Goal: Task Accomplishment & Management: Manage account settings

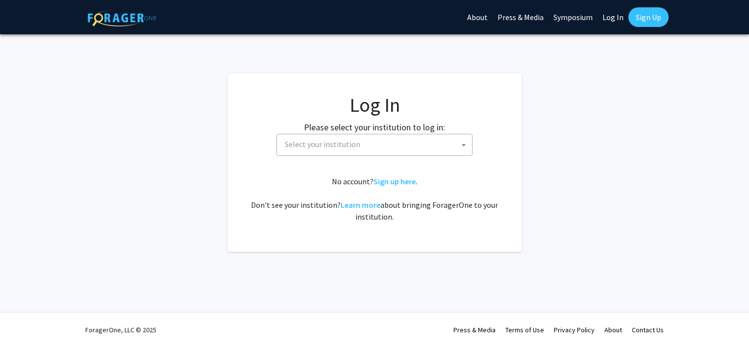
click at [366, 153] on span "Select your institution" at bounding box center [376, 144] width 191 height 20
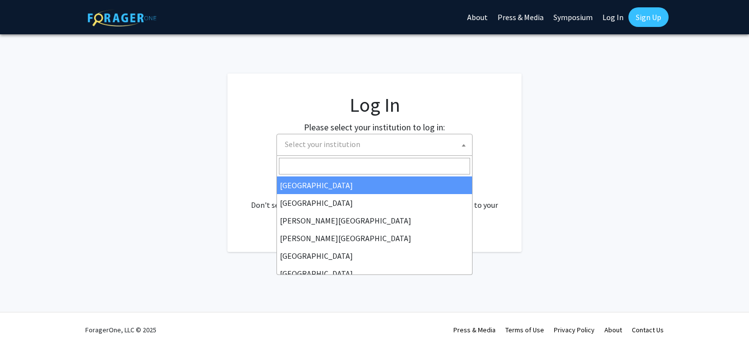
select select "34"
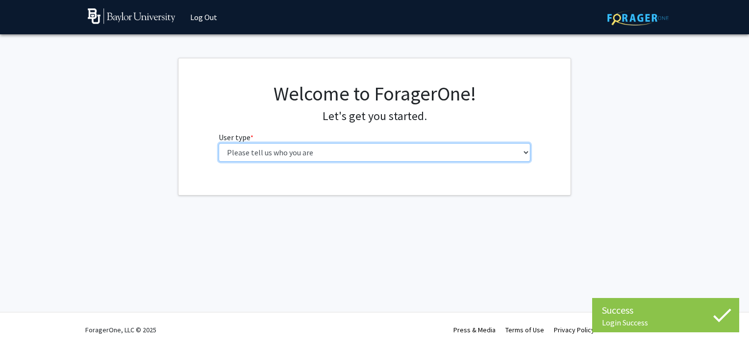
click at [302, 156] on select "Please tell us who you are Undergraduate Student Master's Student Doctoral Cand…" at bounding box center [375, 152] width 312 height 19
select select "1: undergrad"
click at [219, 143] on select "Please tell us who you are Undergraduate Student Master's Student Doctoral Cand…" at bounding box center [375, 152] width 312 height 19
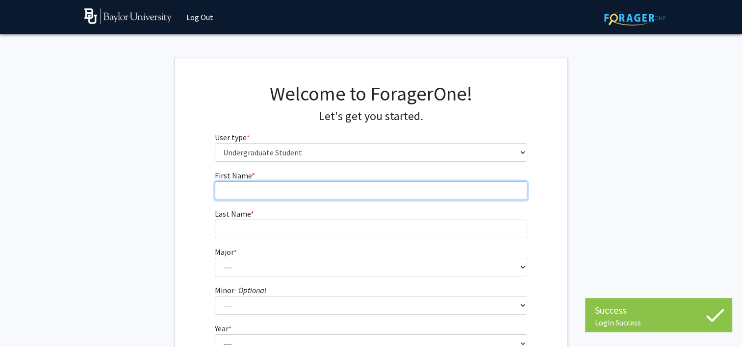
click at [251, 192] on input "First Name * required" at bounding box center [371, 190] width 312 height 19
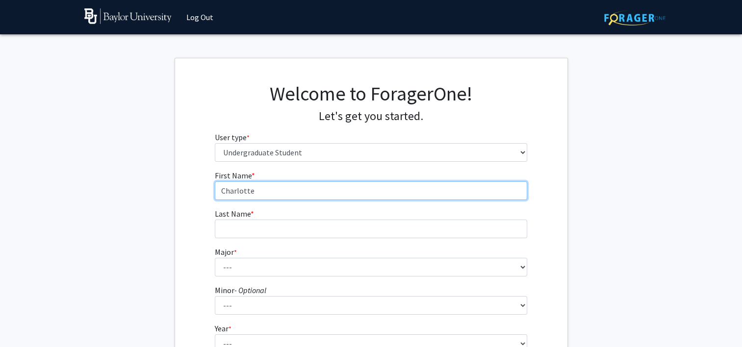
type input "Charlotte"
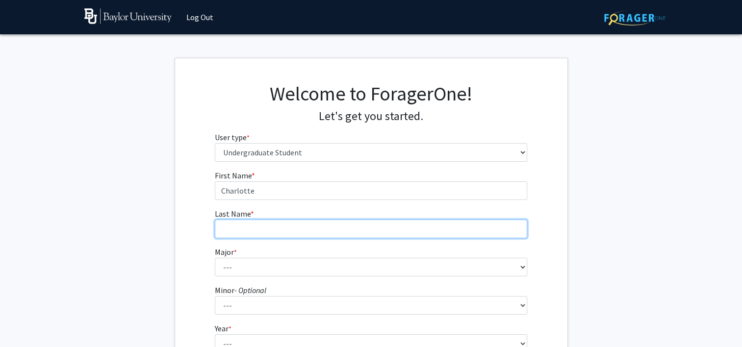
click at [235, 225] on input "Last Name * required" at bounding box center [371, 229] width 312 height 19
type input "g"
type input "Glaze"
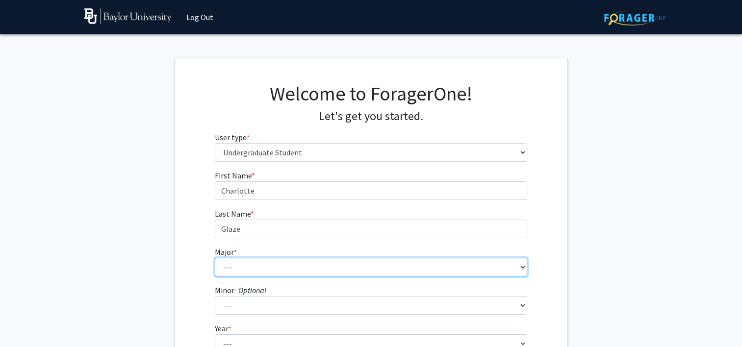
click at [245, 266] on select "--- Accounting American Studies Anthropology Apparel Design & Product Developme…" at bounding box center [371, 267] width 312 height 19
select select "16: 2681"
click at [215, 258] on select "--- Accounting American Studies Anthropology Apparel Design & Product Developme…" at bounding box center [371, 267] width 312 height 19
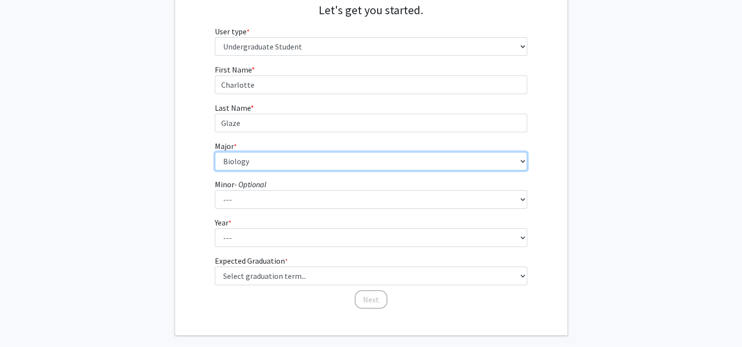
scroll to position [108, 0]
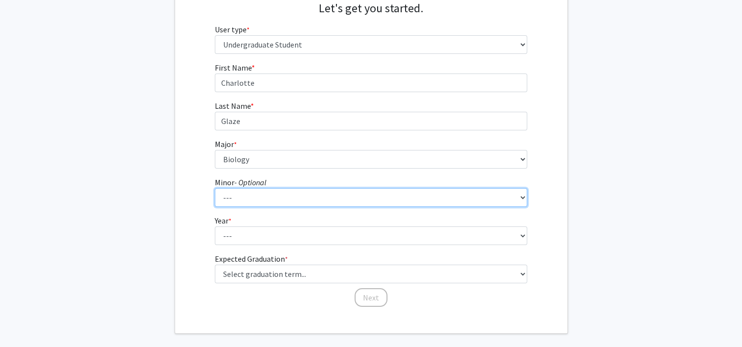
click at [230, 198] on select "--- Advertising American Sign Language American Studies Anthropology Apparel Me…" at bounding box center [371, 197] width 312 height 19
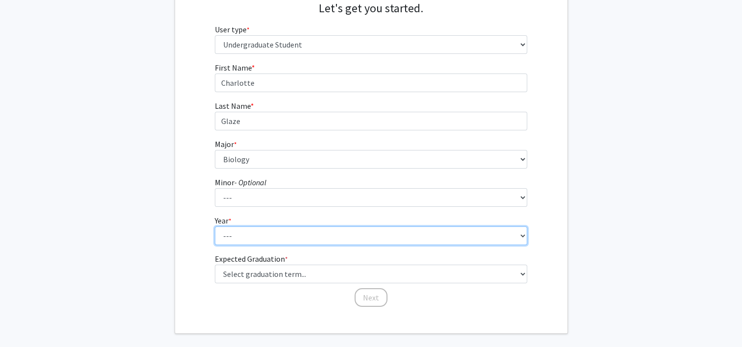
click at [243, 239] on select "--- First-year Sophomore Junior Senior Postbaccalaureate Certificate" at bounding box center [371, 236] width 312 height 19
select select "3: junior"
click at [215, 227] on select "--- First-year Sophomore Junior Senior Postbaccalaureate Certificate" at bounding box center [371, 236] width 312 height 19
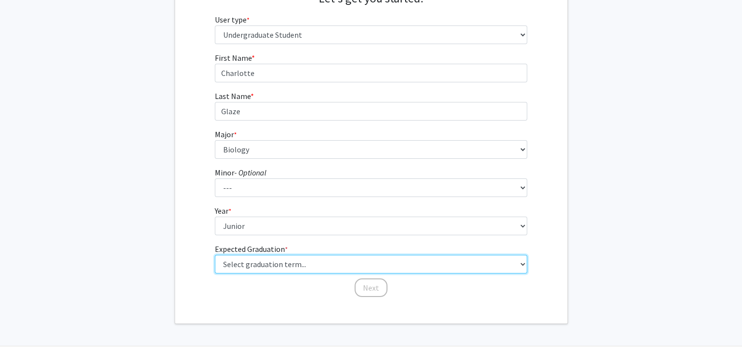
click at [253, 267] on select "Select graduation term... Spring 2025 Summer 2025 Fall 2025 Winter 2025 Spring …" at bounding box center [371, 264] width 312 height 19
select select "8: winter_2026"
click at [215, 255] on select "Select graduation term... Spring 2025 Summer 2025 Fall 2025 Winter 2025 Spring …" at bounding box center [371, 264] width 312 height 19
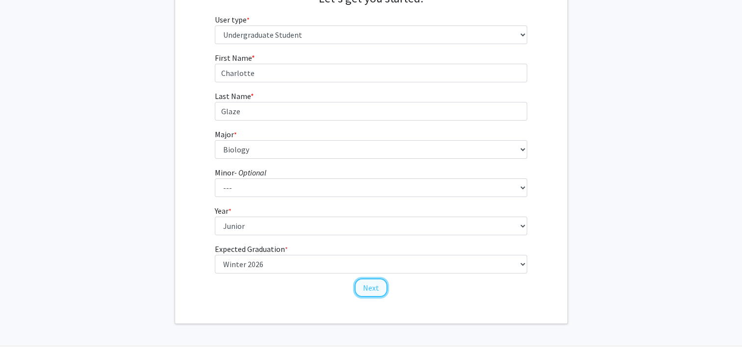
click at [374, 290] on button "Next" at bounding box center [370, 287] width 33 height 19
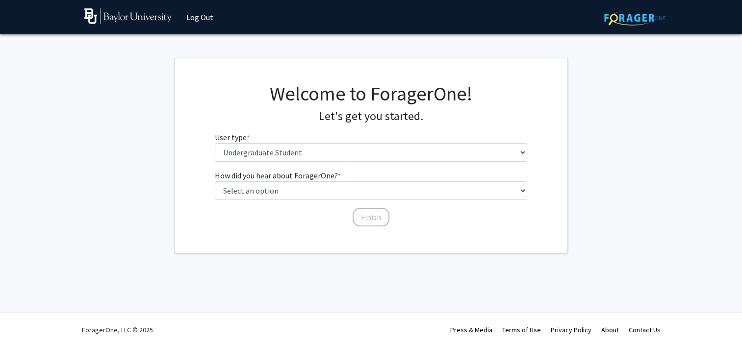
scroll to position [0, 0]
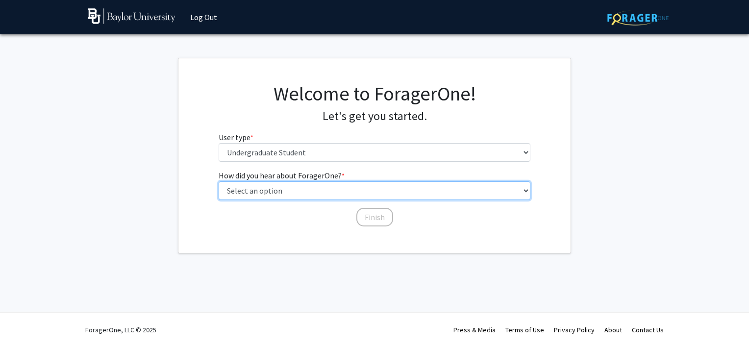
click at [266, 194] on select "Select an option Peer/student recommendation Faculty/staff recommendation Unive…" at bounding box center [375, 190] width 312 height 19
select select "3: university_website"
click at [219, 181] on select "Select an option Peer/student recommendation Faculty/staff recommendation Unive…" at bounding box center [375, 190] width 312 height 19
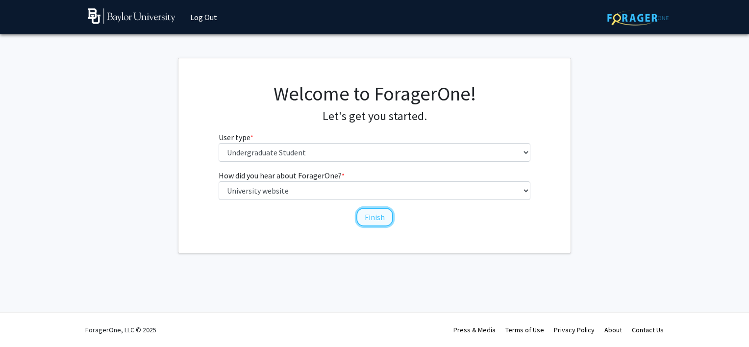
click at [373, 220] on button "Finish" at bounding box center [374, 217] width 37 height 19
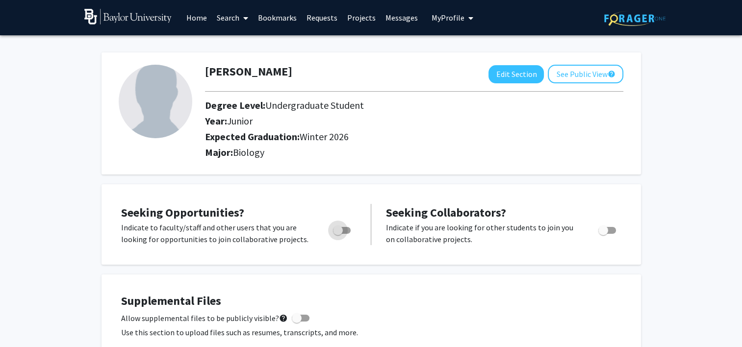
click at [347, 230] on span "Toggle" at bounding box center [342, 230] width 18 height 7
click at [338, 234] on input "Are you actively seeking opportunities?" at bounding box center [337, 234] width 0 height 0
checkbox input "true"
click at [235, 22] on link "Search" at bounding box center [232, 17] width 41 height 34
click at [355, 19] on link "Projects" at bounding box center [361, 17] width 38 height 34
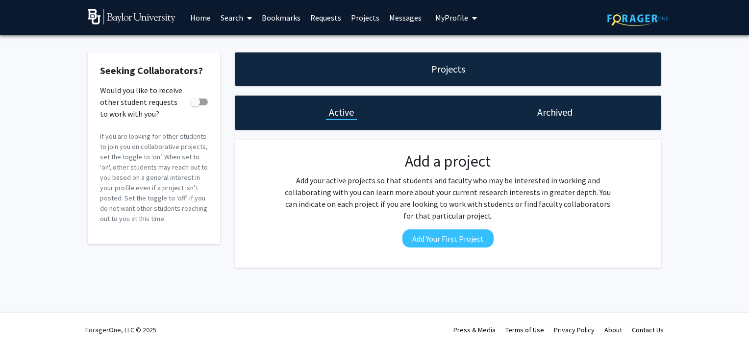
click at [197, 16] on link "Home" at bounding box center [200, 17] width 30 height 34
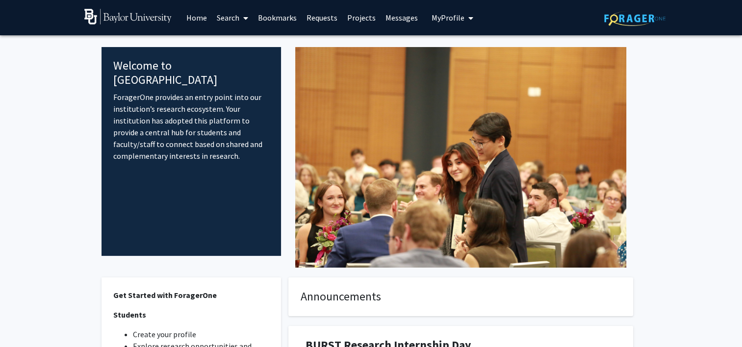
click at [245, 18] on icon at bounding box center [245, 18] width 5 height 8
click at [247, 51] on span "Faculty/Staff" at bounding box center [248, 45] width 72 height 20
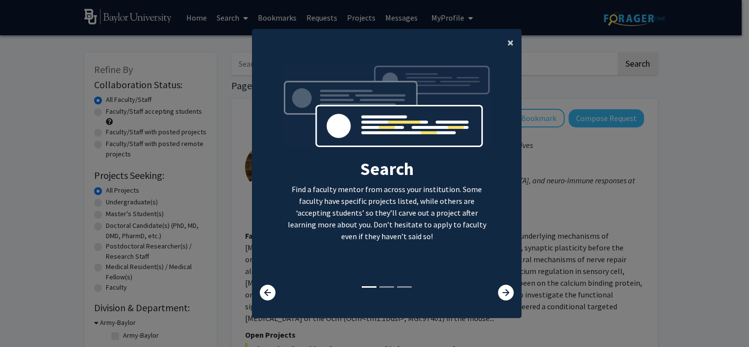
click at [510, 41] on button "×" at bounding box center [511, 42] width 22 height 27
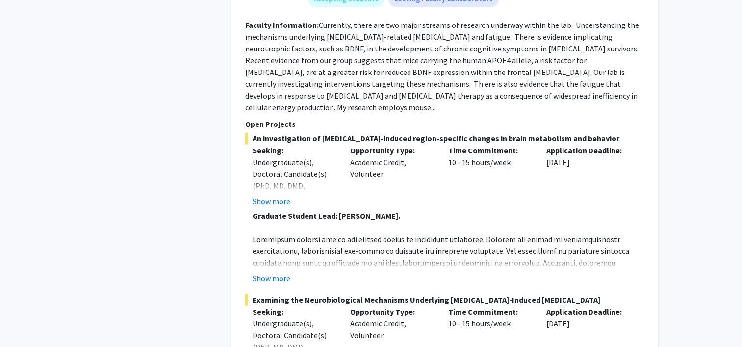
scroll to position [1557, 0]
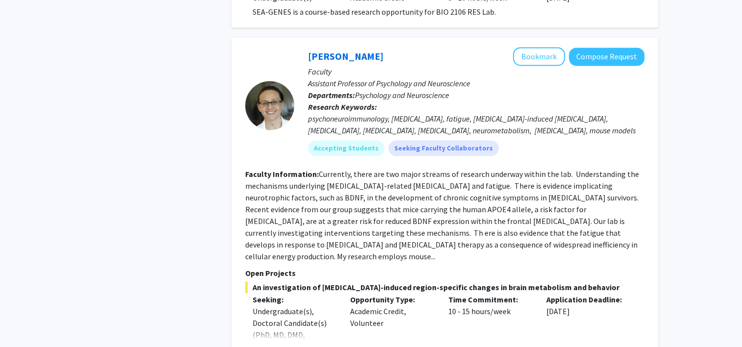
click at [371, 212] on section "Faculty Information: Currently, there are two major streams of research underwa…" at bounding box center [444, 215] width 399 height 94
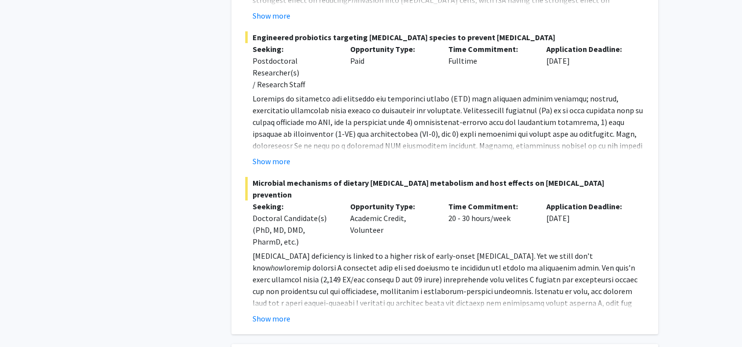
scroll to position [3634, 0]
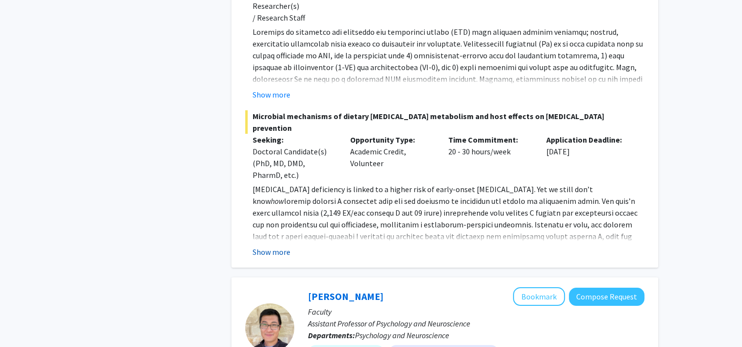
click at [270, 246] on button "Show more" at bounding box center [272, 252] width 38 height 12
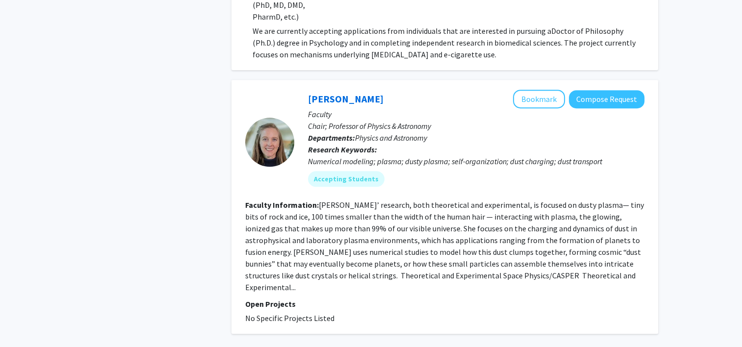
scroll to position [4248, 0]
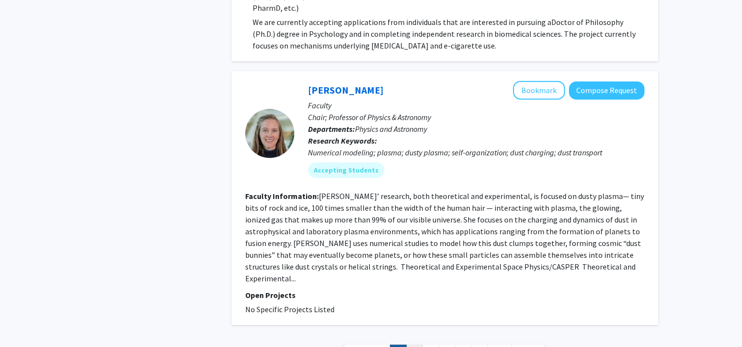
click at [412, 345] on link "2" at bounding box center [414, 353] width 17 height 17
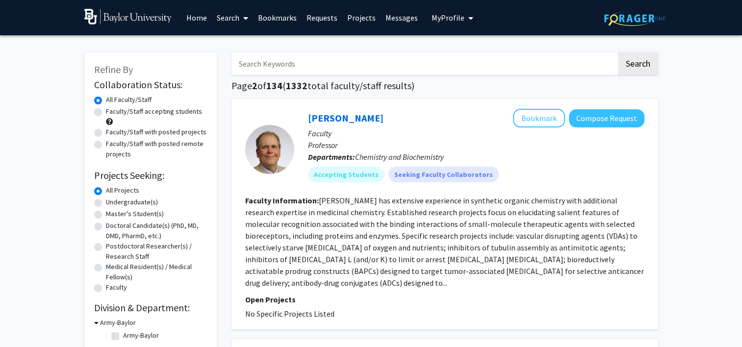
click at [106, 204] on label "Undergraduate(s)" at bounding box center [132, 202] width 52 height 10
click at [106, 203] on input "Undergraduate(s)" at bounding box center [109, 200] width 6 height 6
radio input "true"
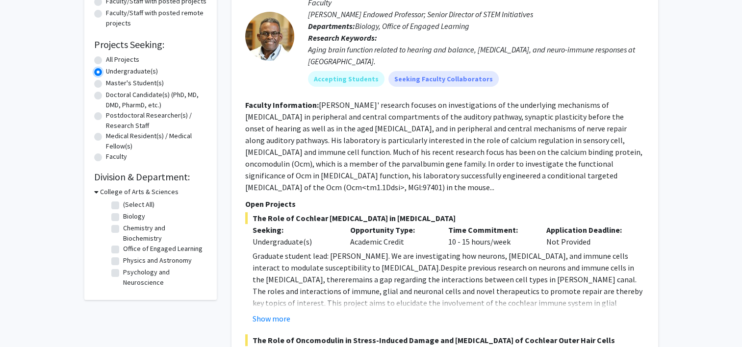
scroll to position [171, 0]
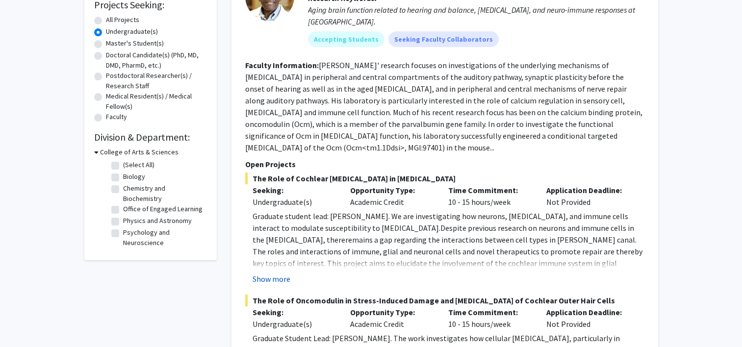
click at [274, 273] on button "Show more" at bounding box center [272, 279] width 38 height 12
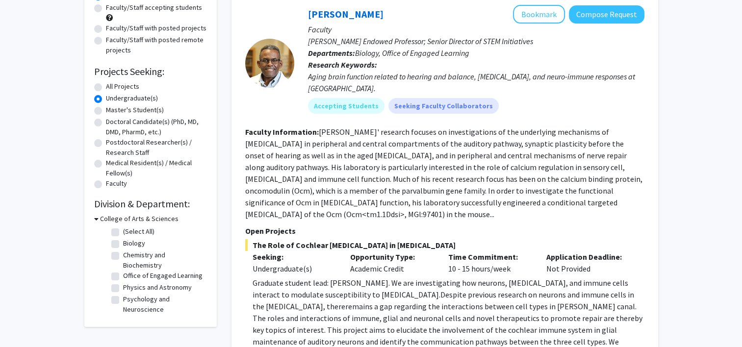
scroll to position [104, 0]
click at [123, 246] on label "Biology" at bounding box center [134, 243] width 22 height 10
click at [123, 245] on input "Biology" at bounding box center [126, 241] width 6 height 6
checkbox input "true"
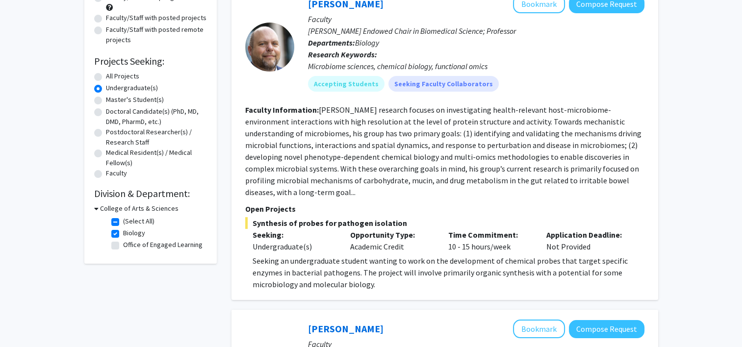
scroll to position [35, 0]
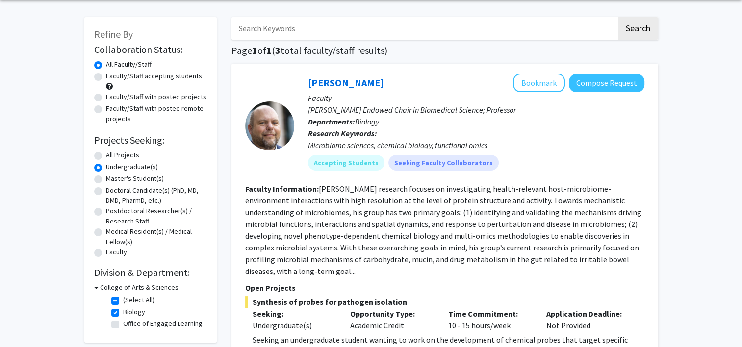
click at [92, 288] on div "Refine By Collaboration Status: Collaboration Status All Faculty/Staff Collabor…" at bounding box center [150, 180] width 132 height 326
click at [98, 288] on div "College of Arts & Sciences" at bounding box center [150, 287] width 113 height 10
click at [96, 286] on icon at bounding box center [96, 287] width 4 height 10
click at [96, 286] on icon at bounding box center [95, 287] width 2 height 10
click at [123, 316] on label "Biology" at bounding box center [134, 312] width 22 height 10
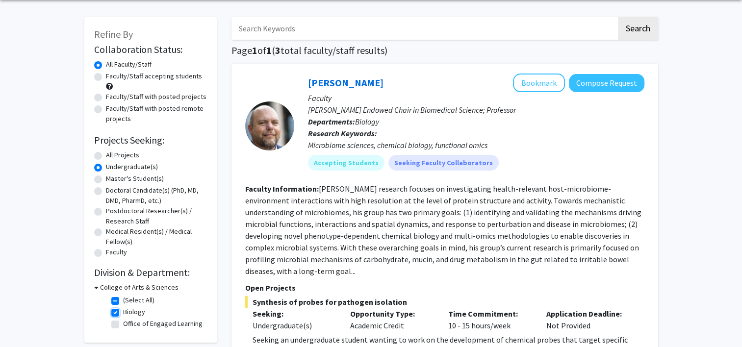
click at [123, 313] on input "Biology" at bounding box center [126, 310] width 6 height 6
checkbox input "false"
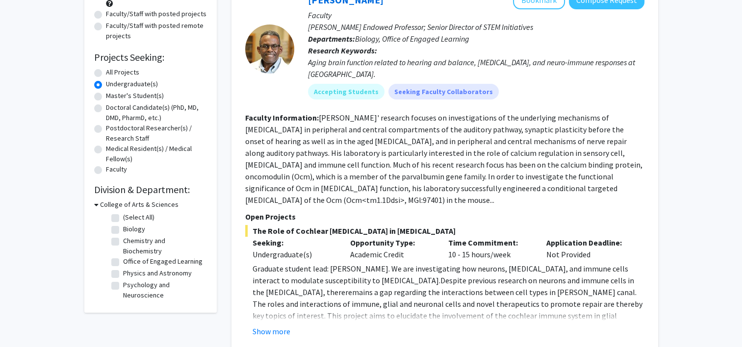
scroll to position [119, 0]
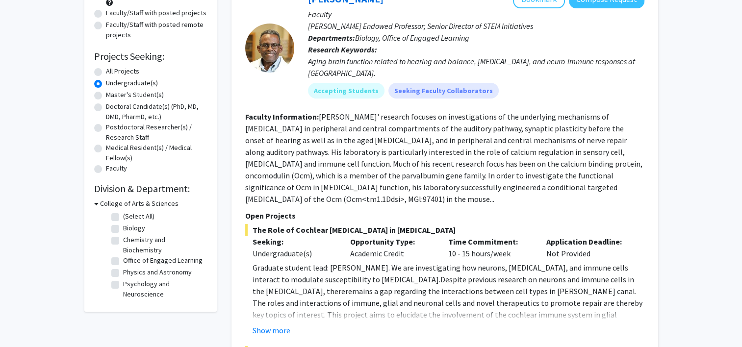
click at [123, 243] on label "Chemistry and Biochemistry" at bounding box center [163, 245] width 81 height 21
click at [123, 241] on input "Chemistry and Biochemistry" at bounding box center [126, 238] width 6 height 6
checkbox input "true"
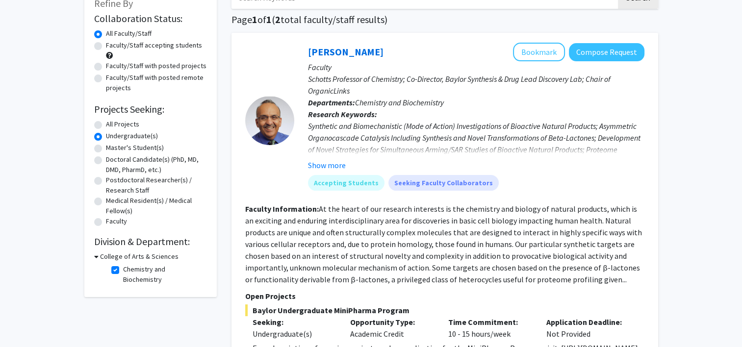
scroll to position [67, 0]
click at [123, 271] on label "Chemistry and Biochemistry" at bounding box center [163, 274] width 81 height 21
click at [123, 270] on input "Chemistry and Biochemistry" at bounding box center [126, 267] width 6 height 6
checkbox input "false"
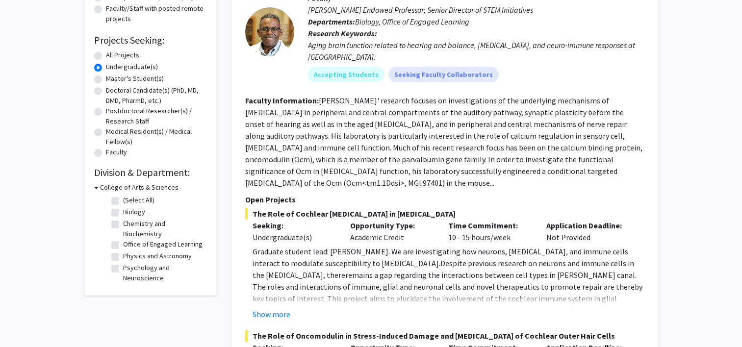
scroll to position [135, 0]
click at [123, 263] on label "Psychology and Neuroscience" at bounding box center [163, 273] width 81 height 21
click at [123, 263] on input "Psychology and Neuroscience" at bounding box center [126, 266] width 6 height 6
checkbox input "true"
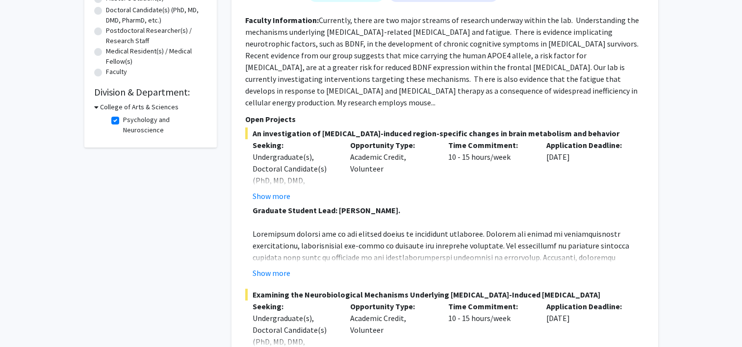
scroll to position [232, 0]
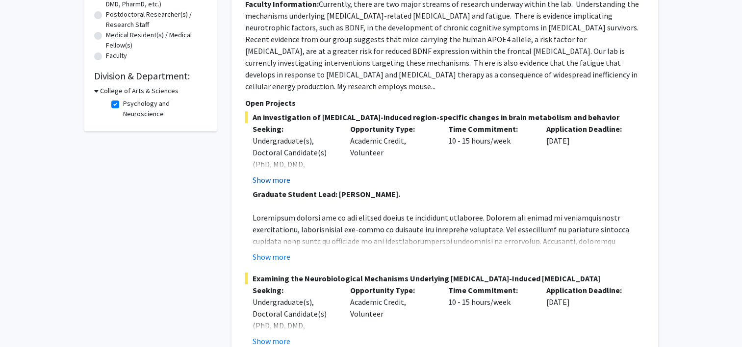
click at [267, 174] on button "Show more" at bounding box center [272, 180] width 38 height 12
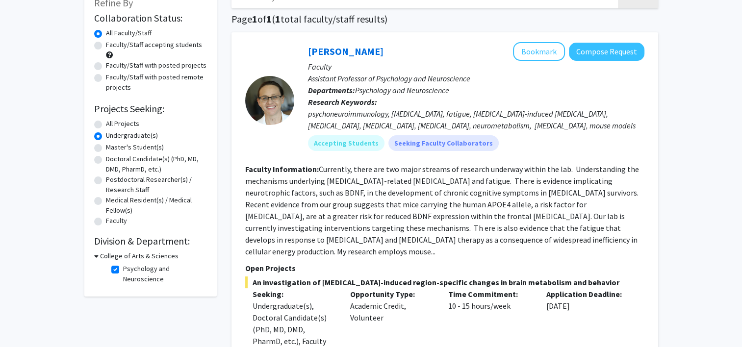
scroll to position [0, 0]
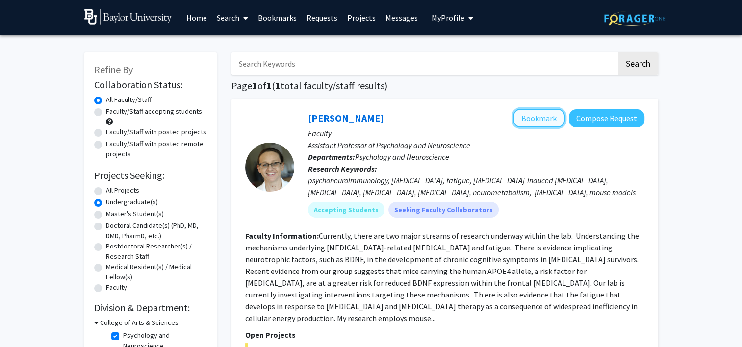
click at [553, 114] on button "Bookmark" at bounding box center [539, 118] width 52 height 19
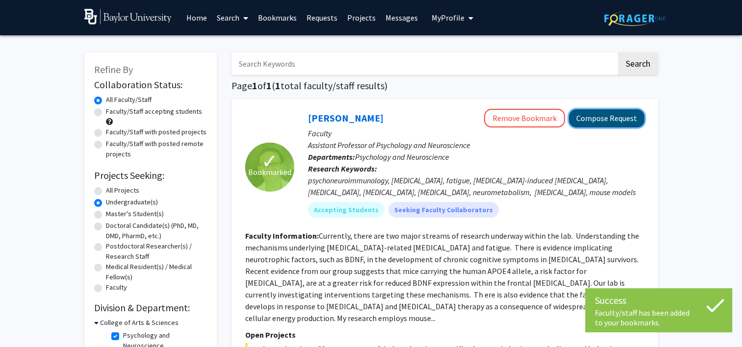
click at [613, 117] on button "Compose Request" at bounding box center [607, 118] width 76 height 18
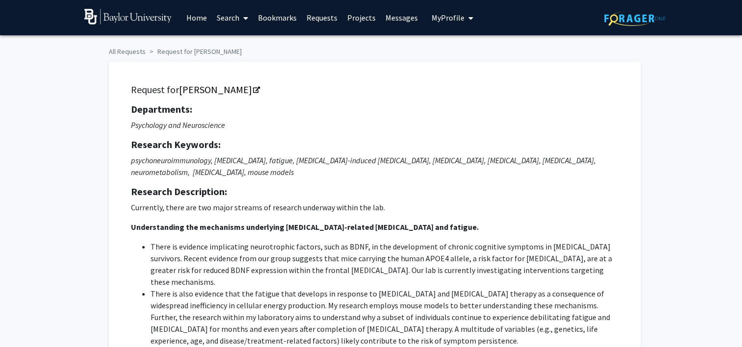
click at [192, 19] on link "Home" at bounding box center [196, 17] width 30 height 34
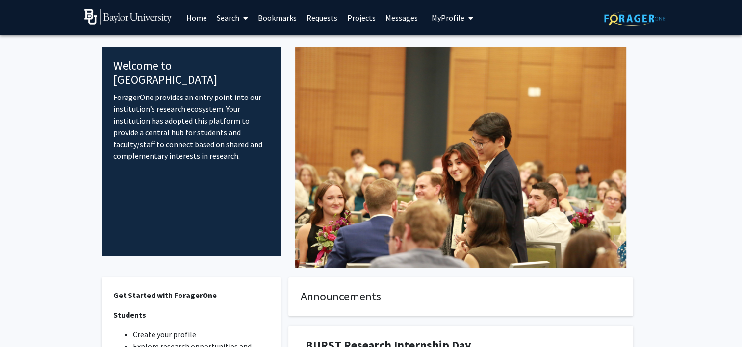
click at [439, 17] on span "My Profile" at bounding box center [447, 18] width 33 height 10
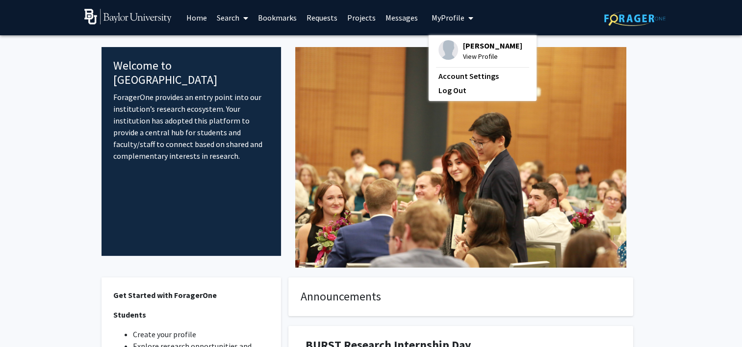
click at [473, 43] on span "Charlotte Glaze" at bounding box center [492, 45] width 59 height 11
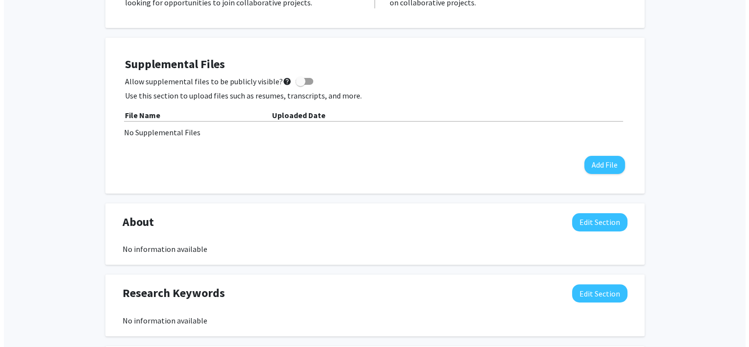
scroll to position [237, 0]
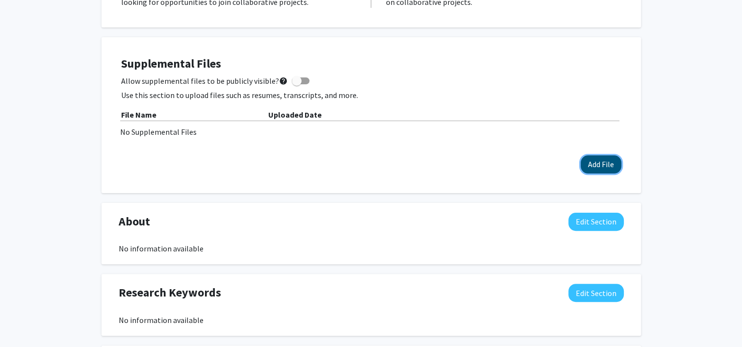
click at [597, 172] on button "Add File" at bounding box center [601, 164] width 41 height 18
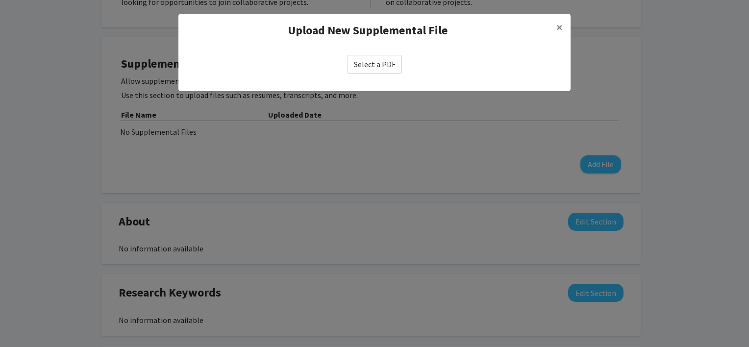
click at [382, 65] on label "Select a PDF" at bounding box center [375, 64] width 54 height 19
click at [0, 0] on input "Select a PDF" at bounding box center [0, 0] width 0 height 0
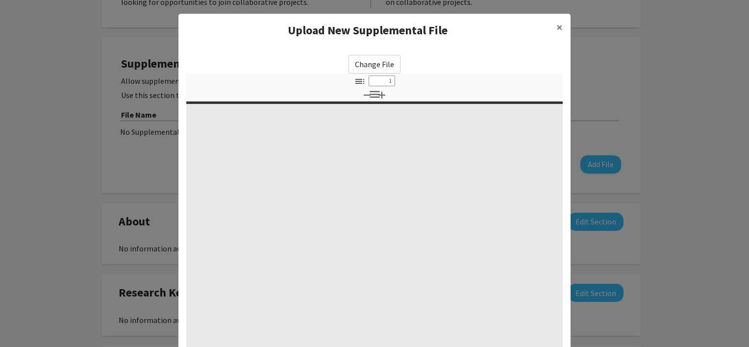
type input "0"
select select "custom"
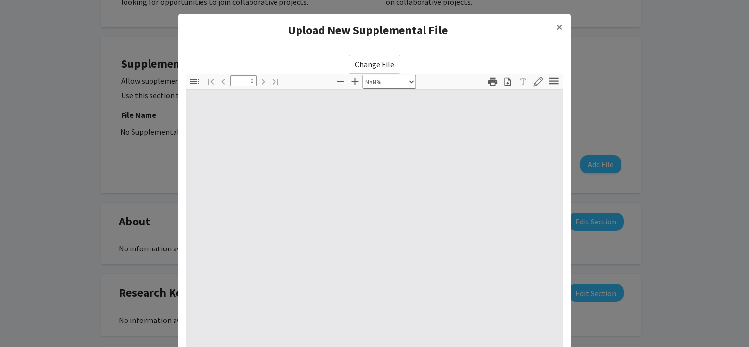
type input "1"
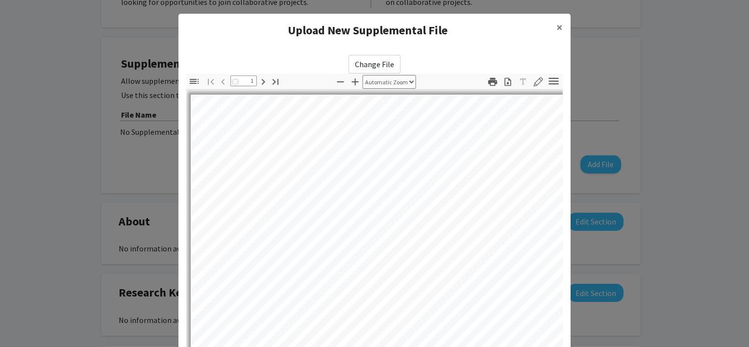
select select "auto"
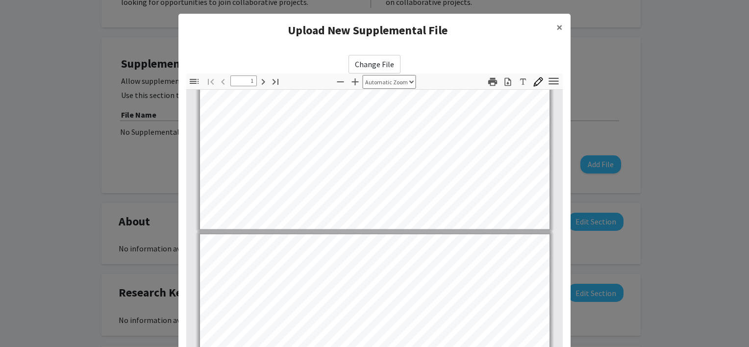
type input "2"
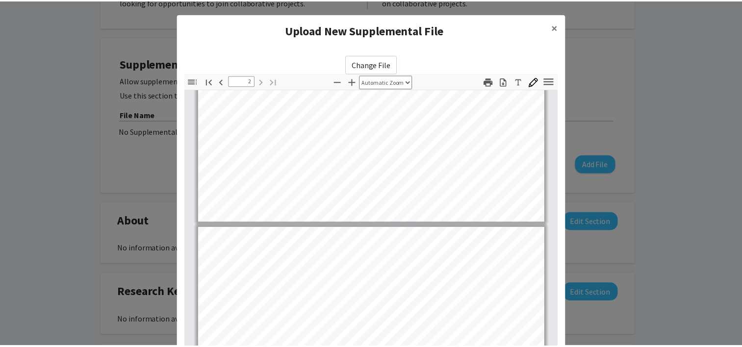
scroll to position [380, 0]
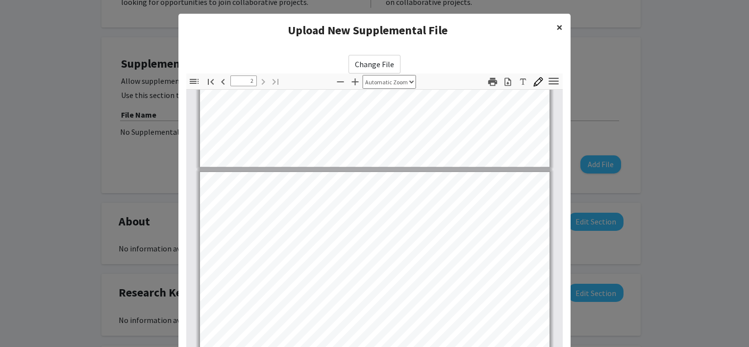
click at [557, 27] on span "×" at bounding box center [560, 27] width 6 height 15
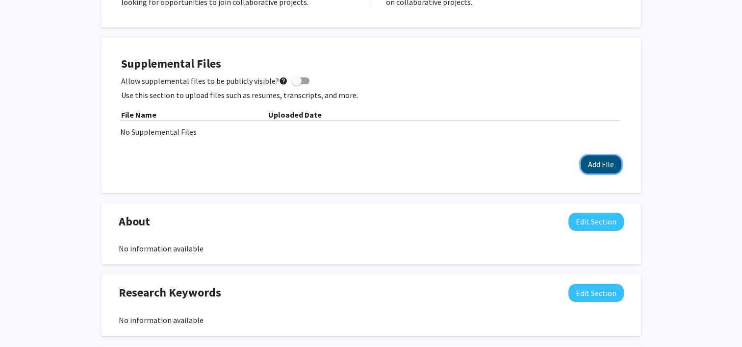
click at [599, 164] on button "Add File" at bounding box center [601, 164] width 41 height 18
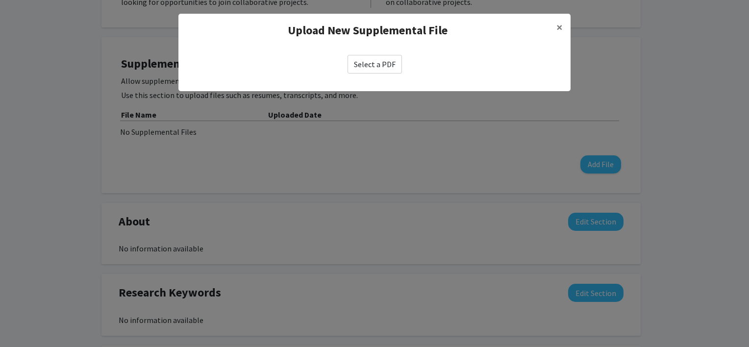
click at [371, 65] on label "Select a PDF" at bounding box center [375, 64] width 54 height 19
click at [0, 0] on input "Select a PDF" at bounding box center [0, 0] width 0 height 0
click at [561, 25] on span "×" at bounding box center [560, 27] width 6 height 15
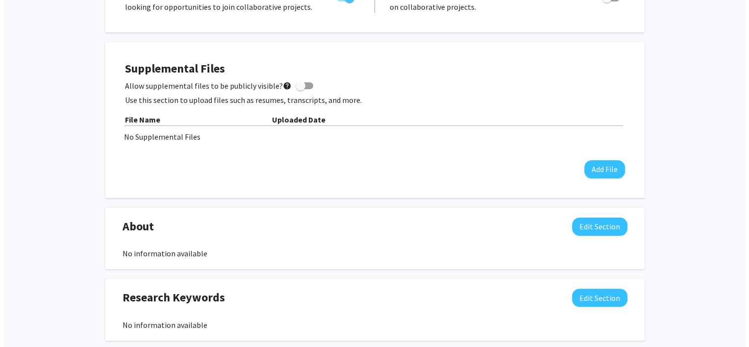
scroll to position [228, 0]
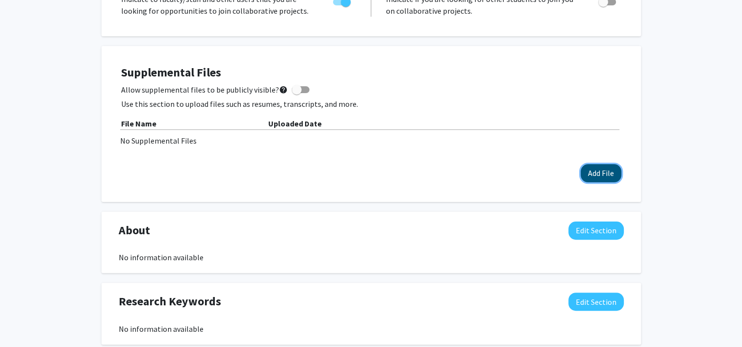
click at [594, 173] on button "Add File" at bounding box center [601, 173] width 41 height 18
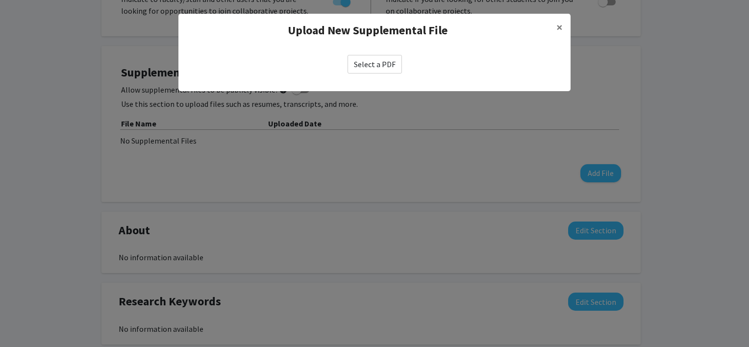
click at [373, 68] on label "Select a PDF" at bounding box center [375, 64] width 54 height 19
click at [0, 0] on input "Select a PDF" at bounding box center [0, 0] width 0 height 0
select select "custom"
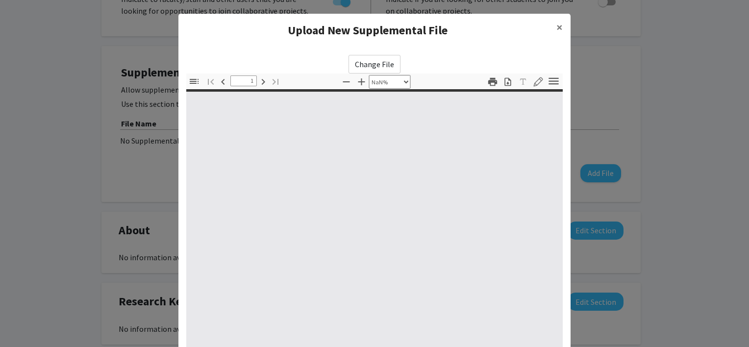
type input "0"
select select "custom"
type input "1"
select select "auto"
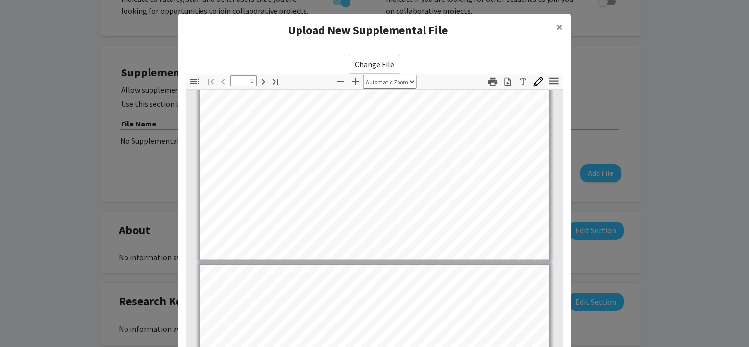
type input "2"
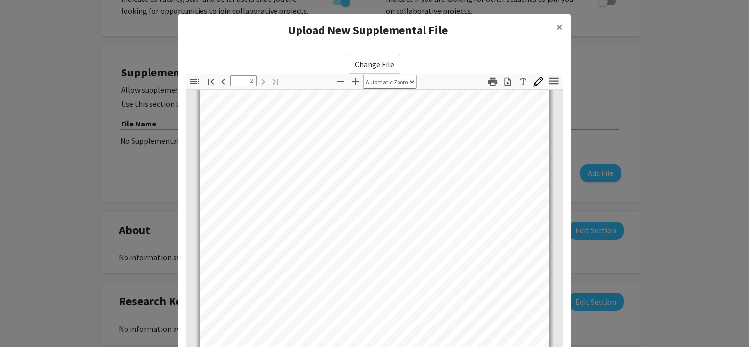
scroll to position [117, 0]
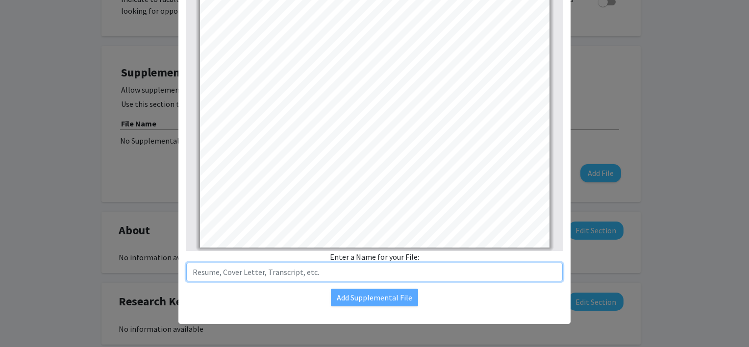
click at [333, 269] on input "text" at bounding box center [374, 272] width 377 height 19
type input "Resume"
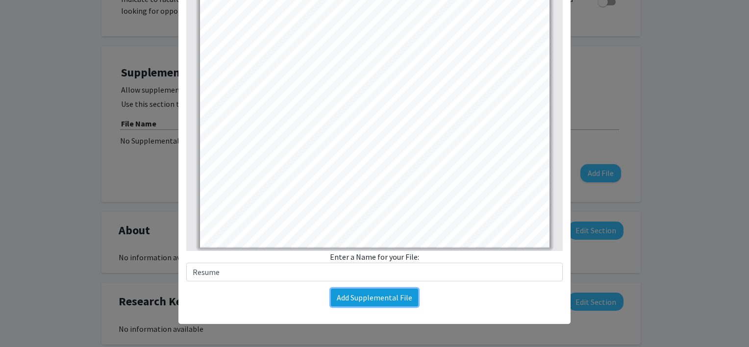
click at [396, 298] on button "Add Supplemental File" at bounding box center [374, 298] width 87 height 18
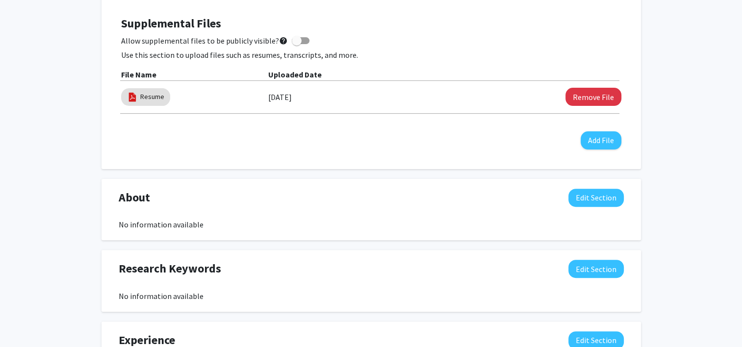
scroll to position [322, 0]
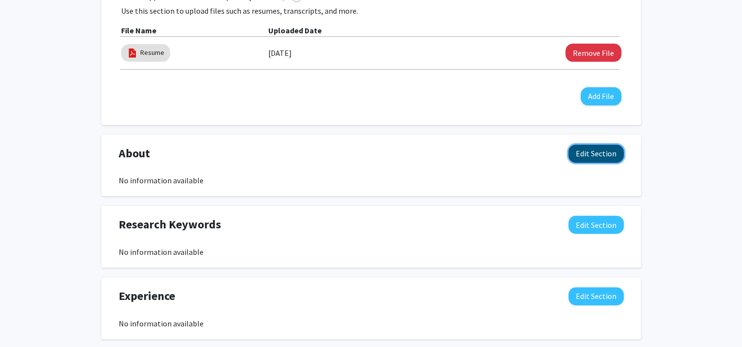
click at [587, 151] on button "Edit Section" at bounding box center [595, 154] width 55 height 18
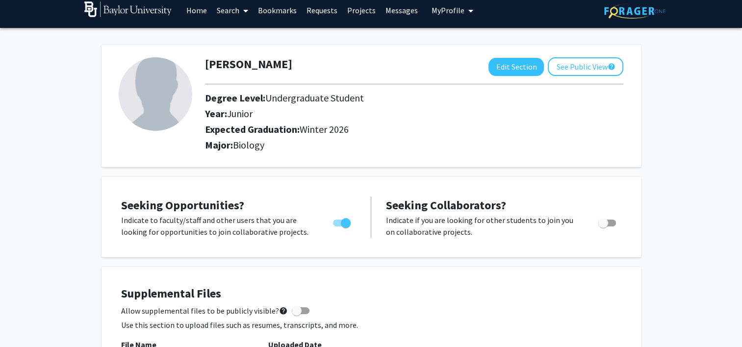
scroll to position [8, 0]
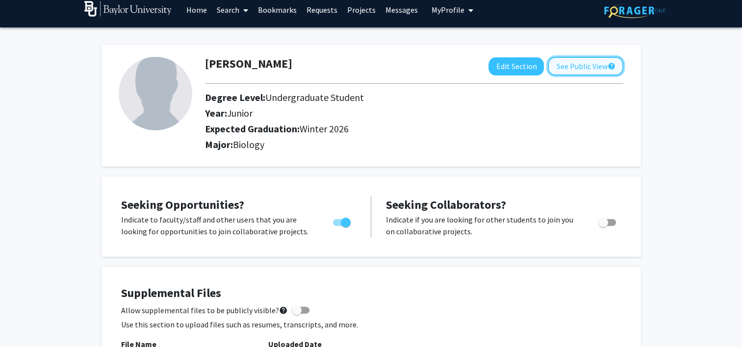
click at [594, 67] on button "See Public View help" at bounding box center [586, 66] width 76 height 19
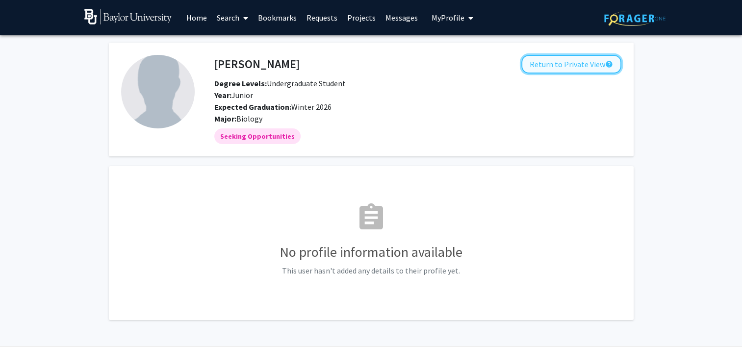
click at [583, 67] on button "Return to Private View help" at bounding box center [571, 64] width 100 height 19
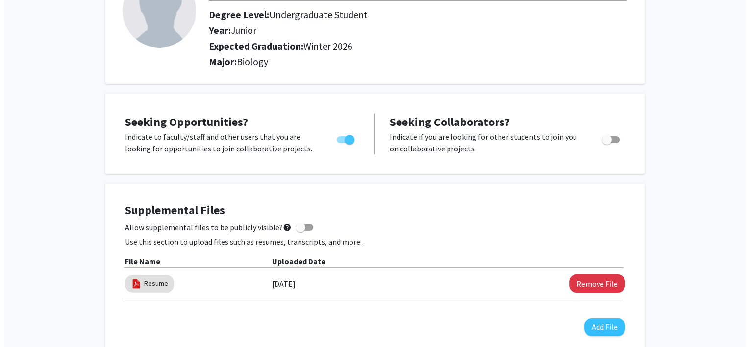
scroll to position [245, 0]
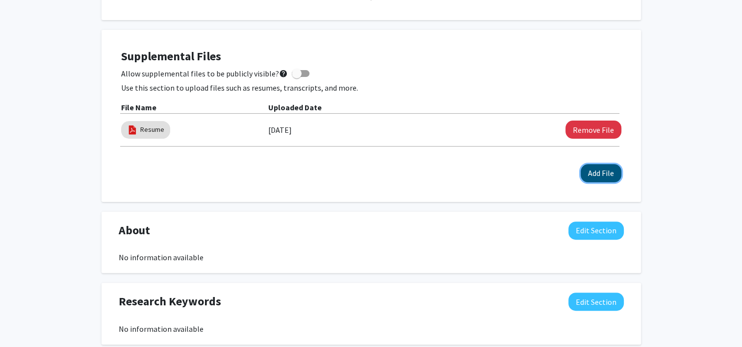
click at [598, 174] on button "Add File" at bounding box center [601, 173] width 41 height 18
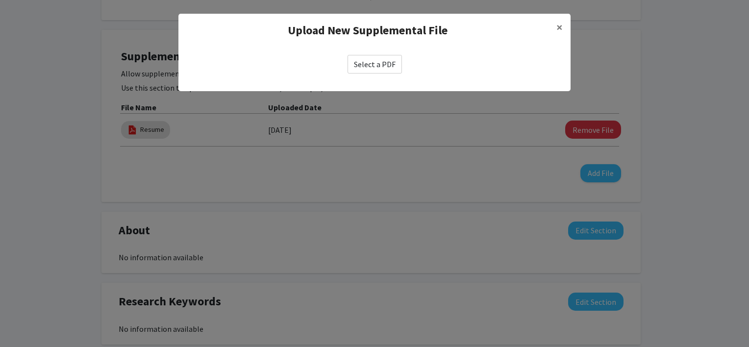
click at [370, 63] on label "Select a PDF" at bounding box center [375, 64] width 54 height 19
click at [0, 0] on input "Select a PDF" at bounding box center [0, 0] width 0 height 0
